Goal: Check status: Check status

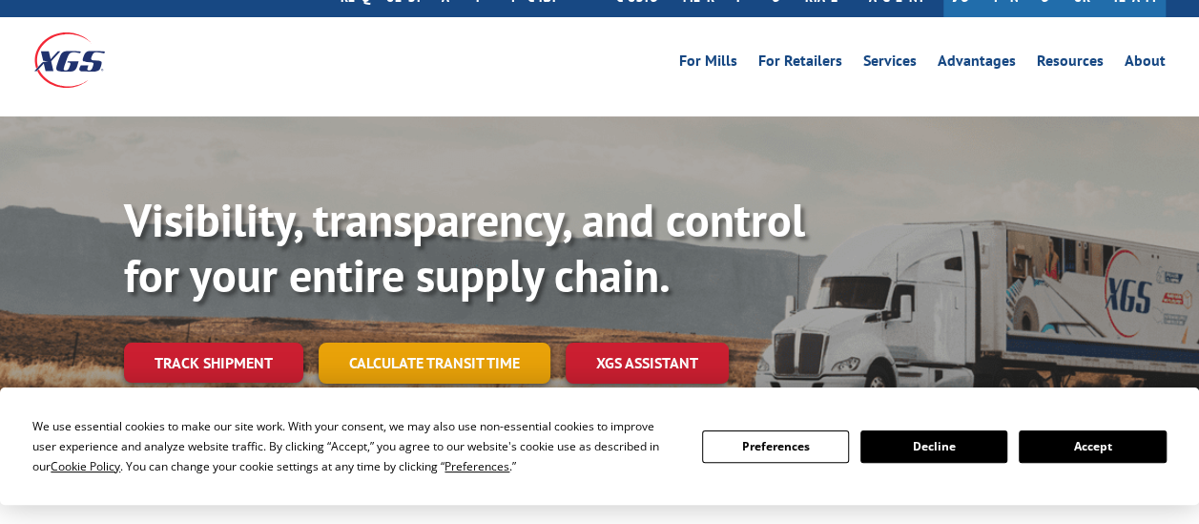
scroll to position [95, 0]
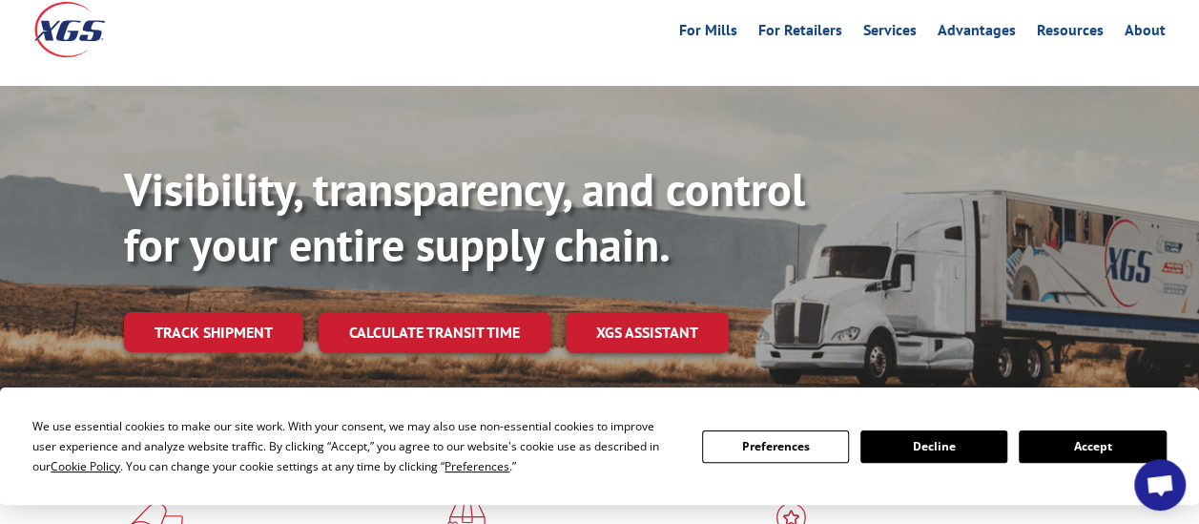
click at [1120, 456] on button "Accept" at bounding box center [1092, 446] width 147 height 32
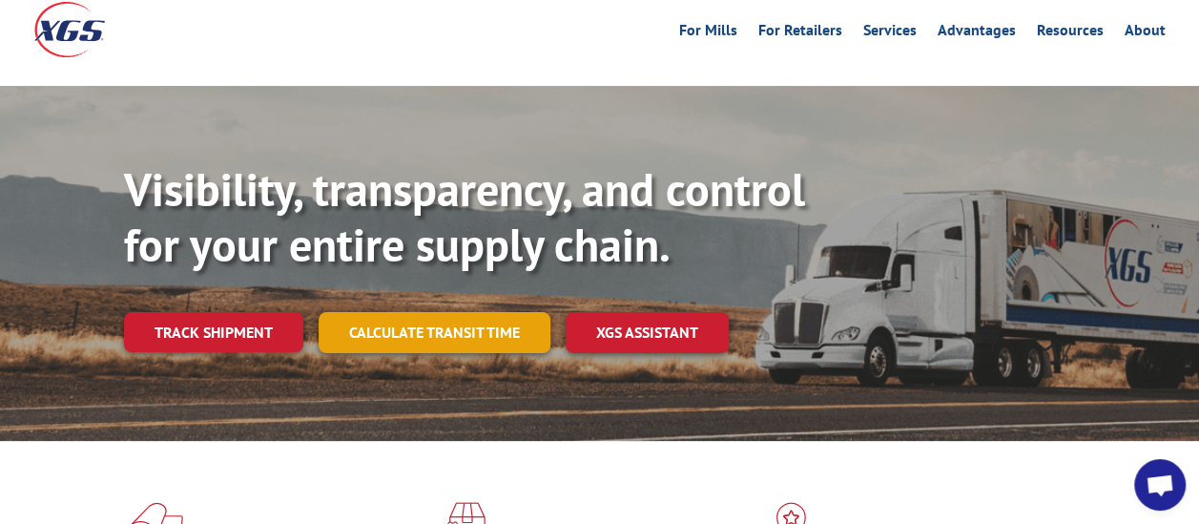
click at [433, 312] on link "Calculate transit time" at bounding box center [435, 332] width 232 height 41
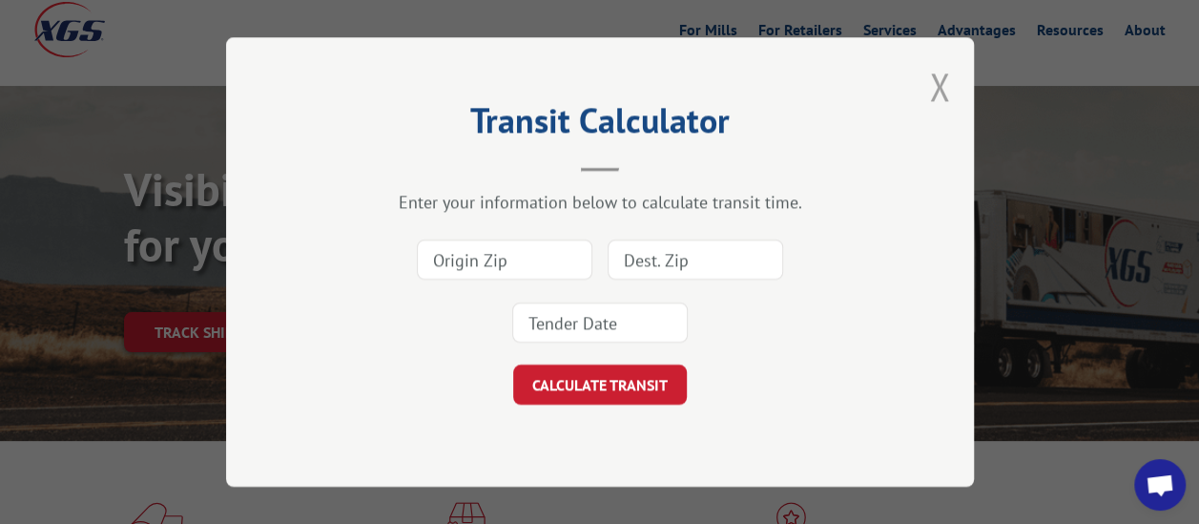
click at [939, 99] on button "Close modal" at bounding box center [939, 86] width 21 height 51
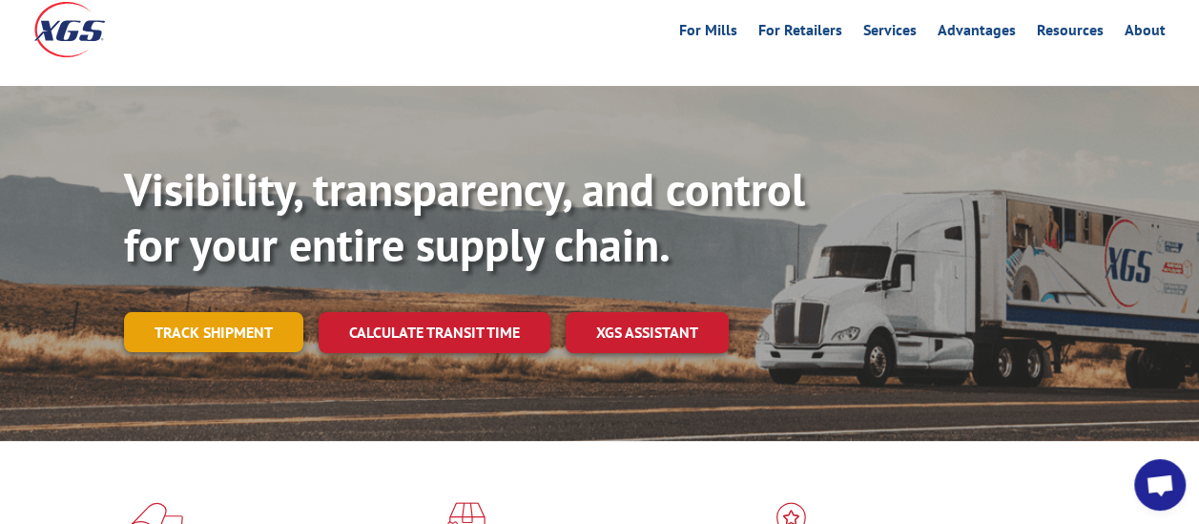
click at [191, 312] on link "Track shipment" at bounding box center [213, 332] width 179 height 40
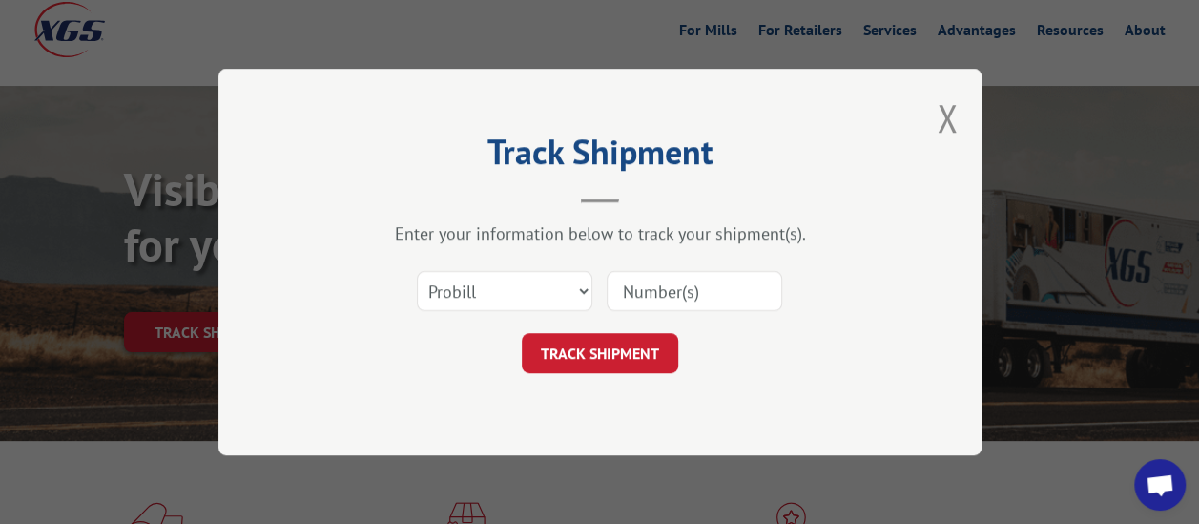
click at [723, 303] on input at bounding box center [694, 291] width 175 height 40
paste input "17618254"
type input "17618254"
click at [601, 344] on button "TRACK SHIPMENT" at bounding box center [600, 353] width 156 height 40
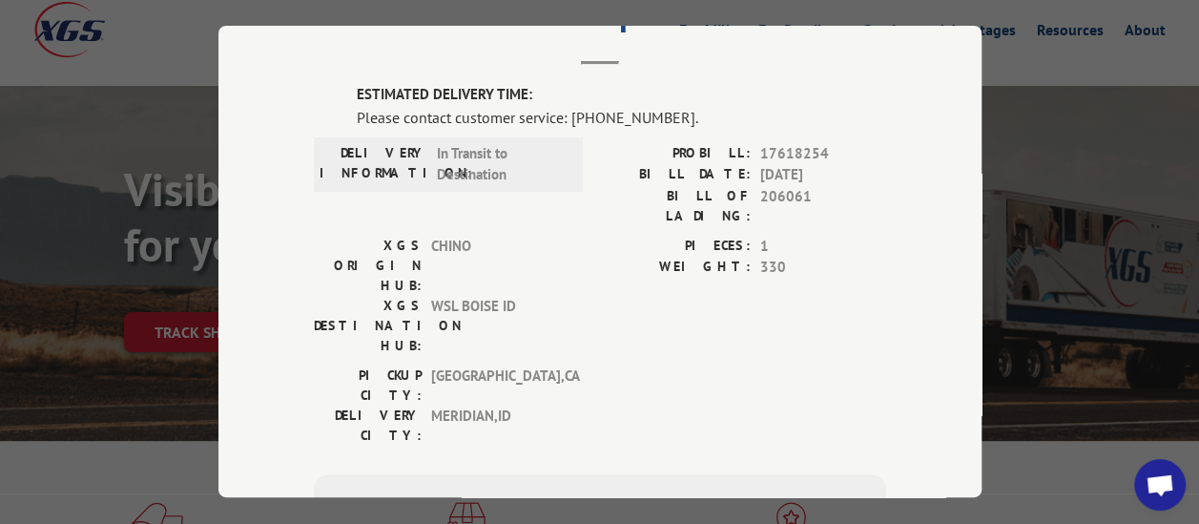
click at [1038, 434] on div "Track Shipment ESTIMATED DELIVERY TIME: Please contact customer service: [PHONE…" at bounding box center [599, 262] width 1199 height 524
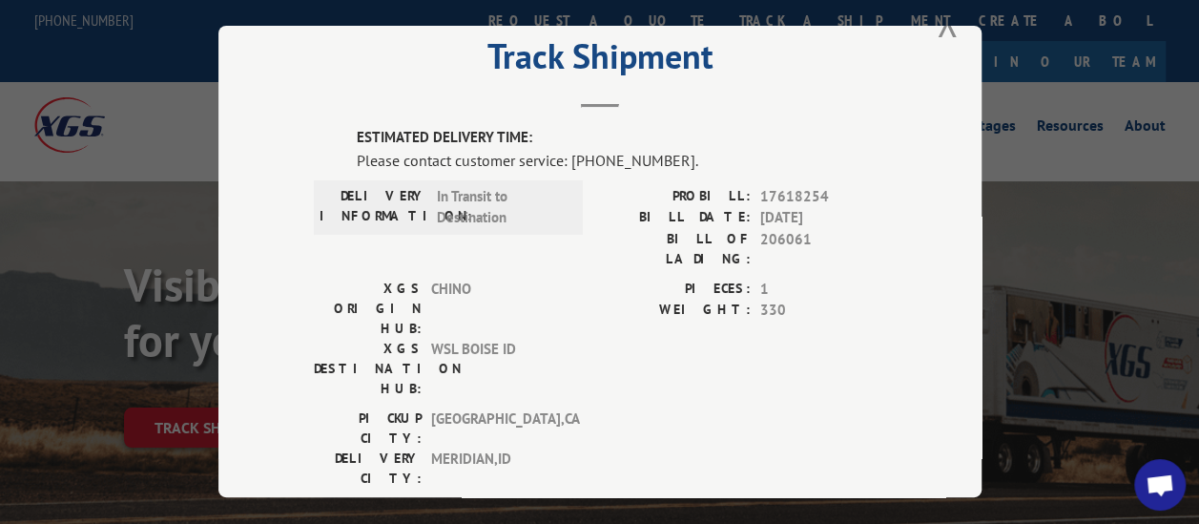
scroll to position [0, 0]
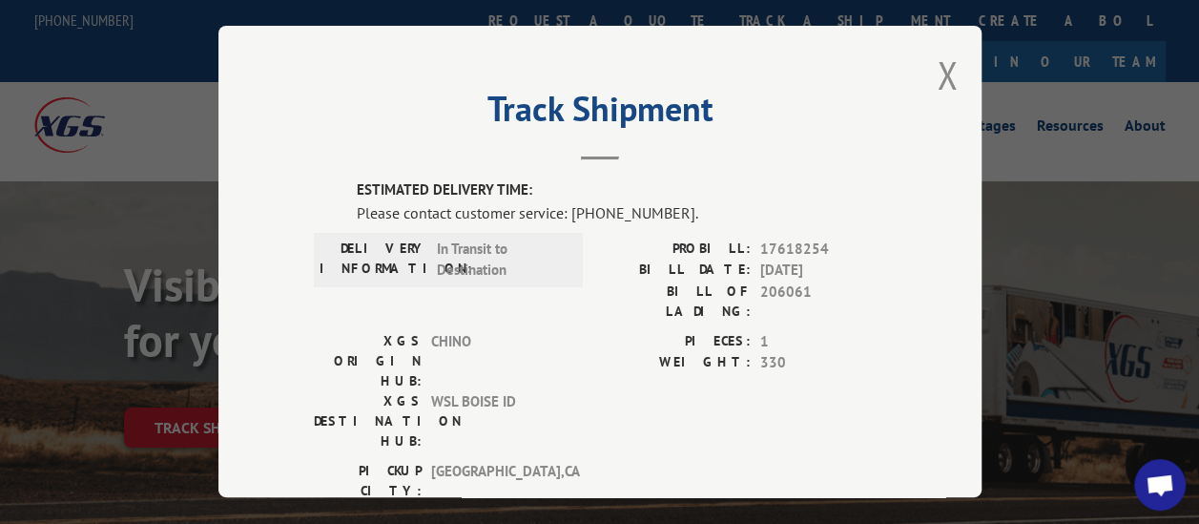
click at [952, 80] on div "Track Shipment ESTIMATED DELIVERY TIME: Please contact customer service: [PHONE…" at bounding box center [599, 261] width 763 height 471
click at [937, 67] on button "Close modal" at bounding box center [947, 75] width 21 height 51
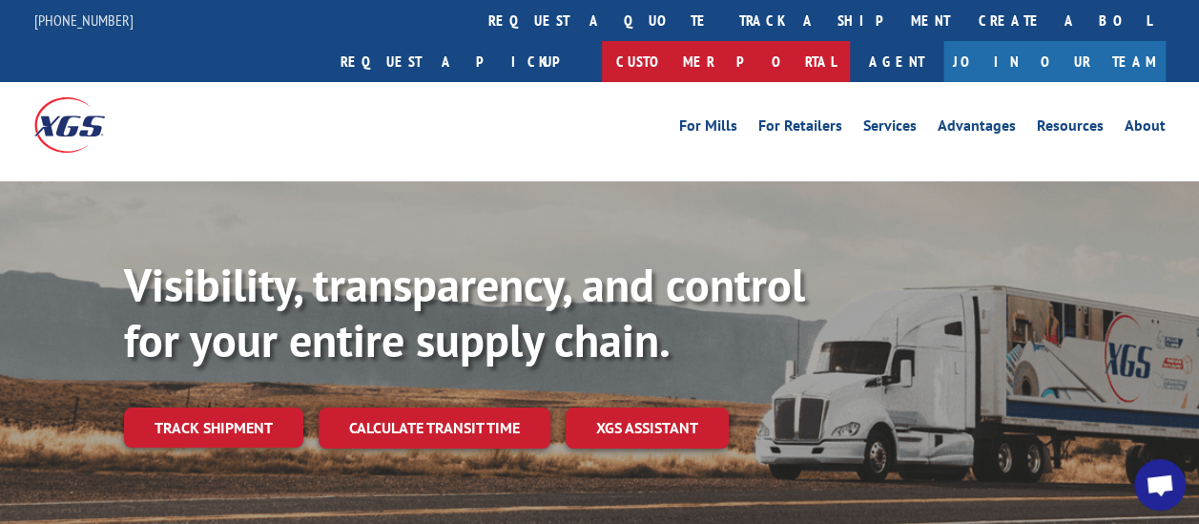
click at [850, 41] on link "Customer Portal" at bounding box center [726, 61] width 248 height 41
